Goal: Find specific page/section: Find specific page/section

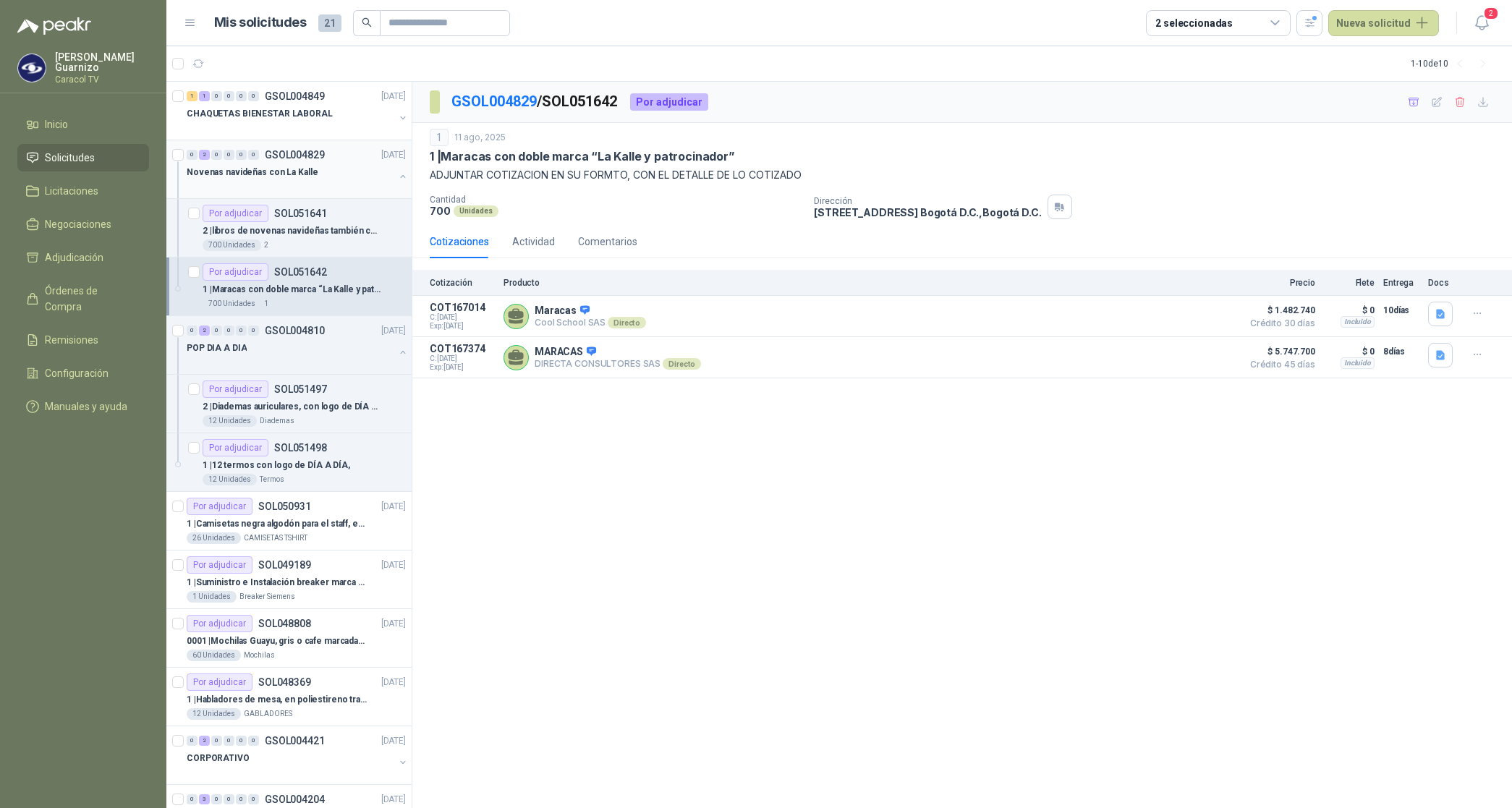
click at [295, 172] on p "Novenas navideñas con La Kalle" at bounding box center [252, 172] width 131 height 14
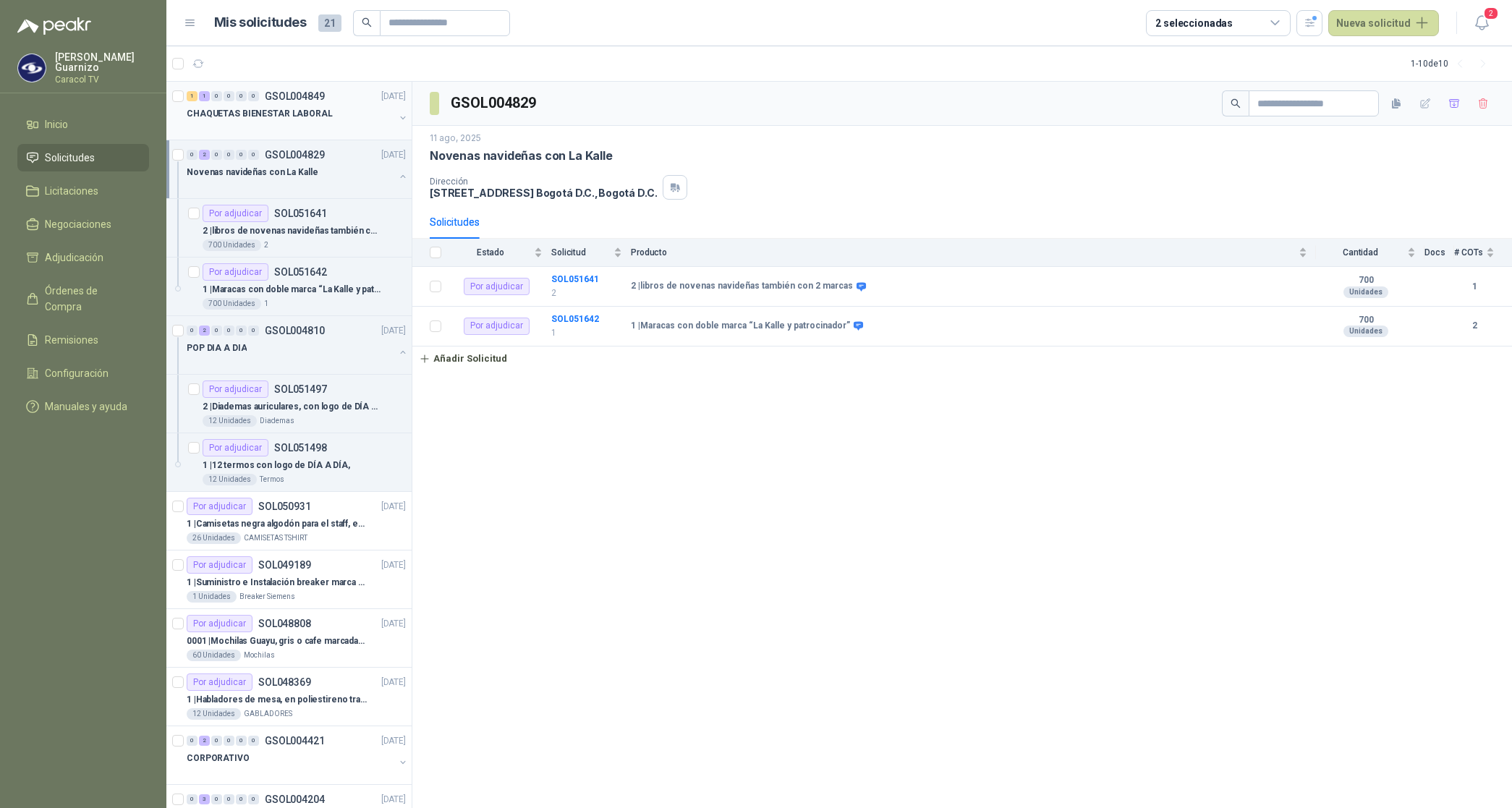
click at [286, 113] on p "CHAQUETAS BIENESTAR LABORAL" at bounding box center [259, 114] width 146 height 14
click at [281, 175] on p "Novenas navideñas con La Kalle" at bounding box center [252, 172] width 131 height 14
